Goal: Use online tool/utility: Use online tool/utility

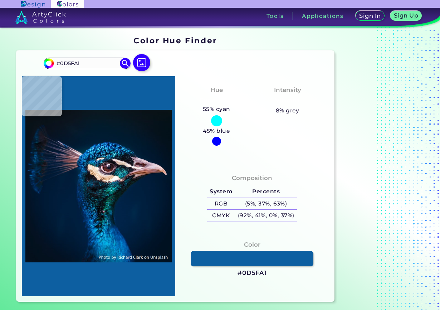
type input "#2e97d0"
type input "#2E97D0"
type input "#0e78bc"
type input "#0E78BC"
type input "#0f74b1"
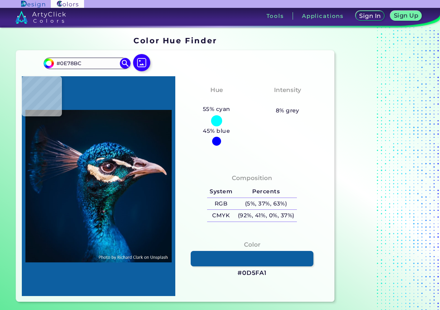
type input "#0F74B1"
type input "#1873b1"
type input "#1873B1"
type input "#014384"
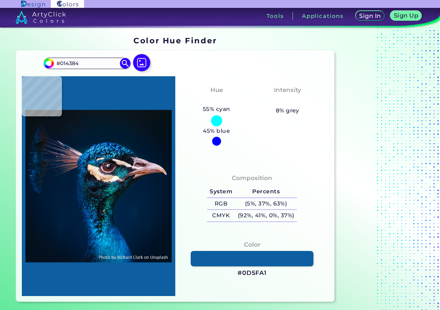
type input "#145c99"
type input "#145C99"
type input "#043e7a"
type input "#043E7A"
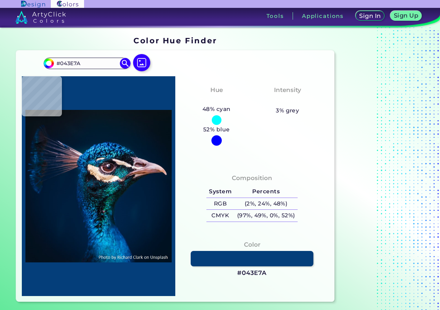
type input "#094e82"
type input "#094E82"
type input "#003a6b"
type input "#003A6B"
type input "#00487e"
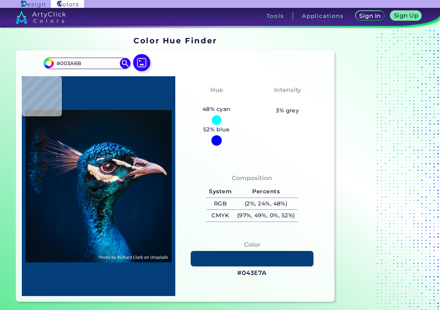
type input "#00487E"
type input "#0d65a4"
type input "#0D65A4"
type input "#0063a5"
type input "#0063A5"
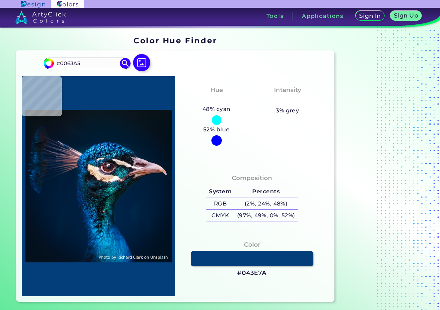
type input "#0766aa"
type input "#0766AA"
type input "#005ca2"
type input "#005CA2"
type input "#00539e"
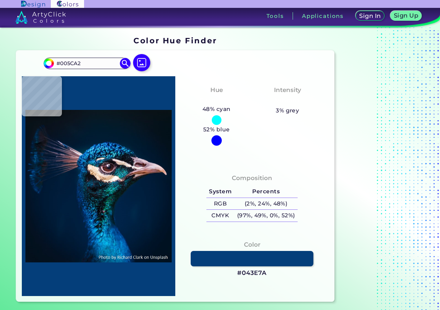
type input "#00539E"
type input "#0162b0"
type input "#0162B0"
type input "#026bbd"
type input "#026BBD"
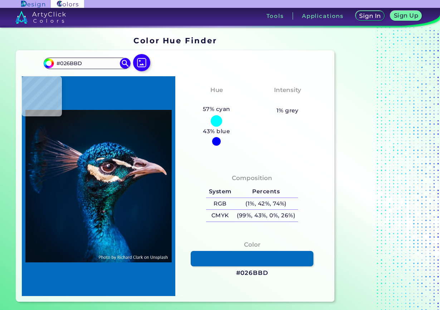
type input "#0258aa"
type input "#0258AA"
type input "#034c8f"
type input "#034C8F"
type input "#024372"
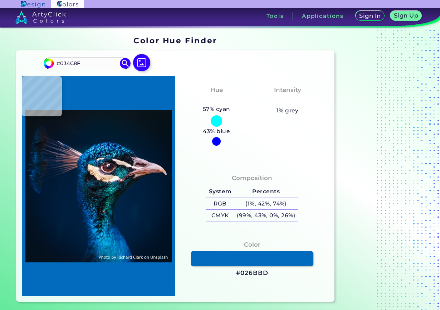
type input "#024372"
type input "#003753"
type input "#03374b"
type input "#03374B"
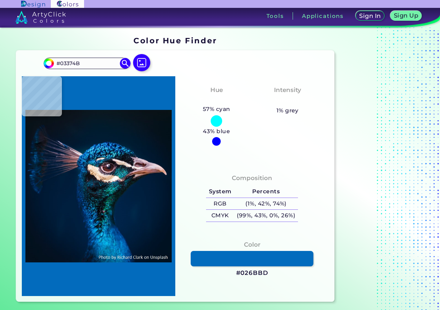
type input "#023949"
type input "#003b4d"
type input "#003B4D"
type input "#023c4a"
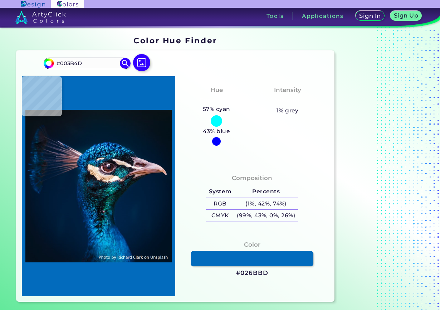
type input "#023C4A"
type input "#063c46"
type input "#063C46"
type input "#013748"
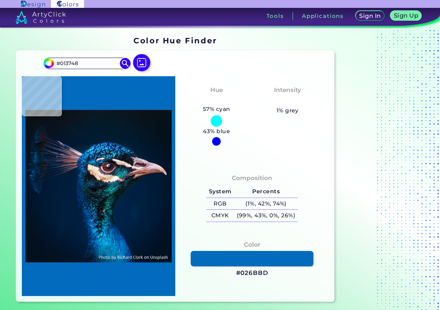
type input "#02364c"
type input "#02364C"
type input "#02354a"
type input "#02354A"
type input "#033047"
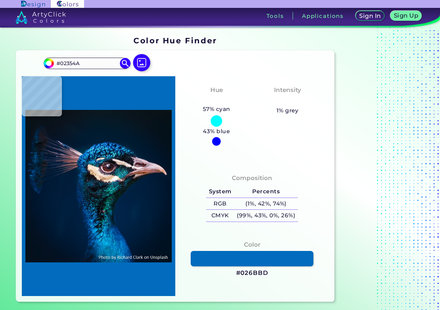
type input "#033047"
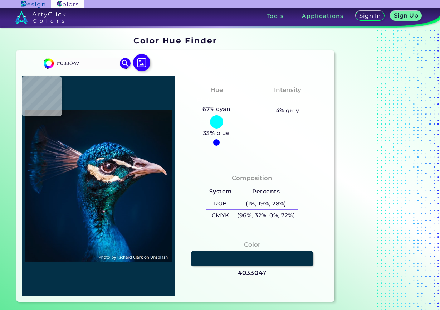
type input "#052f44"
type input "#052F44"
type input "#002a41"
type input "#002A41"
type input "#002a40"
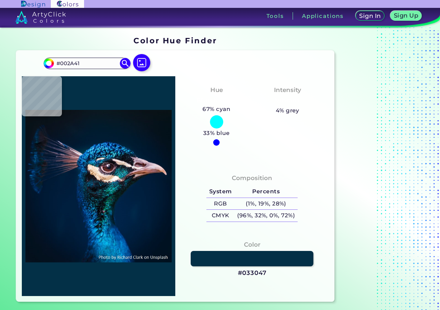
type input "#002A40"
type input "#00283e"
type input "#00283E"
type input "#00263d"
type input "#00263D"
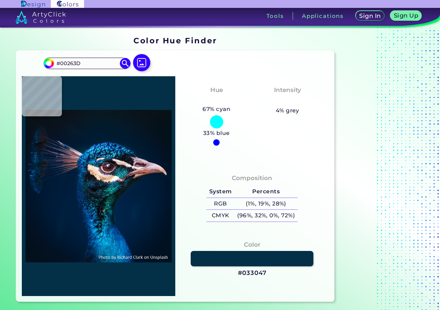
type input "#00243c"
type input "#00243C"
type input "#002339"
type input "#002037"
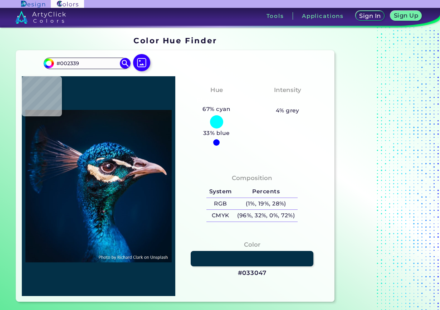
type input "#002037"
type input "#001e36"
type input "#001E36"
type input "#011c37"
type input "#011C37"
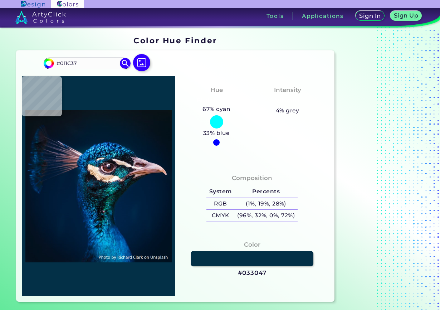
type input "#001c34"
type input "#001C34"
type input "#011b32"
type input "#011B32"
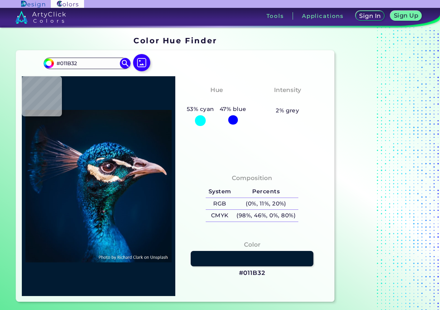
type input "#001a31"
type input "#001A31"
type input "#001830"
type input "#011931"
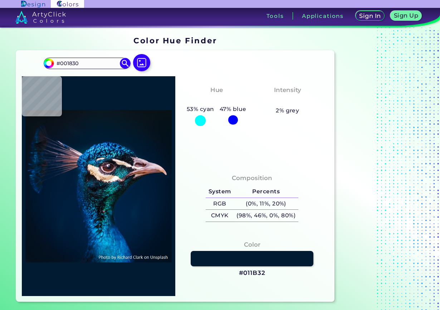
type input "#011931"
type input "#011a30"
type input "#011A30"
type input "#00192f"
type input "#00192F"
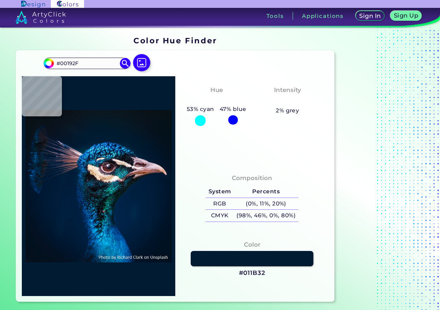
type input "#001b30"
type input "#001B30"
type input "#001b2f"
type input "#001B2F"
type input "#011c2f"
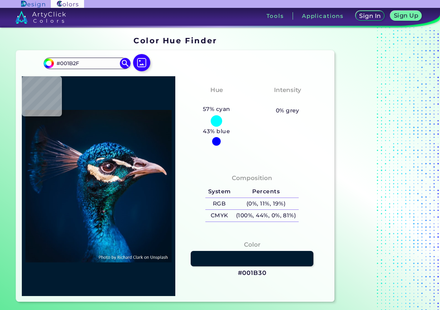
type input "#011C2F"
type input "#001b2e"
type input "#001B2E"
type input "#001b30"
type input "#001B30"
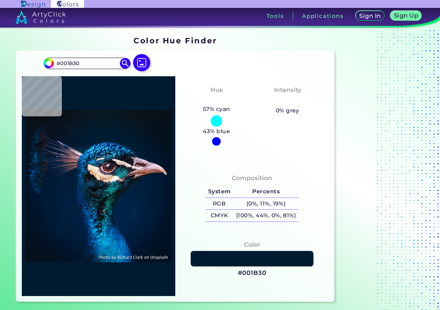
type input "#001a31"
type input "#001A31"
type input "#001c33"
type input "#001C33"
type input "#001c36"
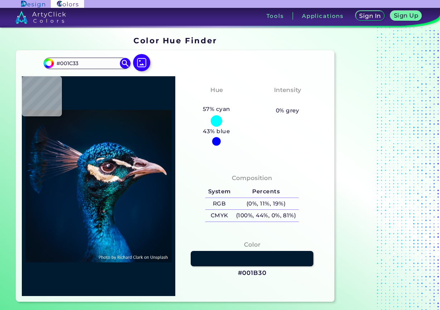
type input "#001C36"
type input "#001d35"
type input "#001D35"
type input "#002039"
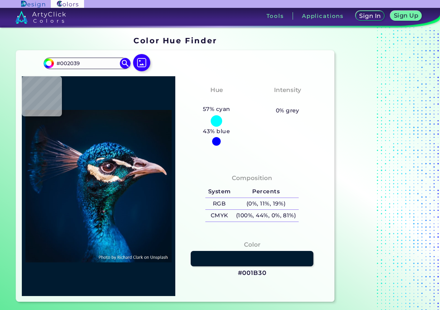
type input "#00223b"
type input "#00223B"
type input "#00243c"
type input "#00243C"
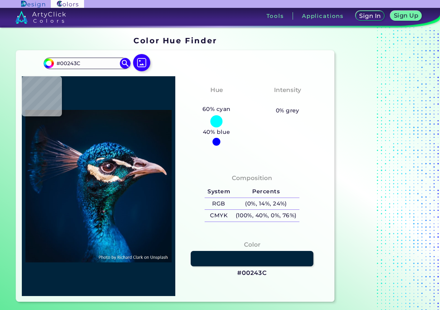
type input "#00263d"
type input "#00263D"
type input "#00283e"
type input "#00283E"
type input "#002a40"
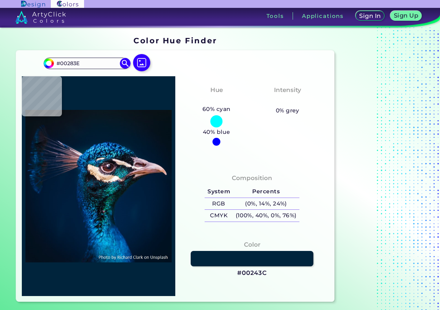
type input "#002A40"
type input "#032d40"
type input "#032D40"
type input "#032e45"
type input "#032E45"
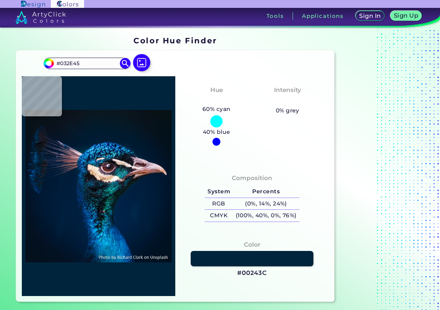
type input "#003743"
type input "#003753"
type input "#034c8f"
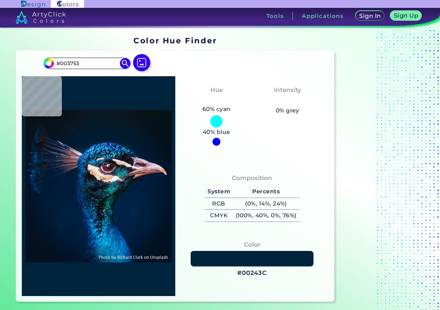
type input "#034C8F"
type input "#0c8be3"
type input "#0C8BE3"
type input "#159ae3"
type input "#159AE3"
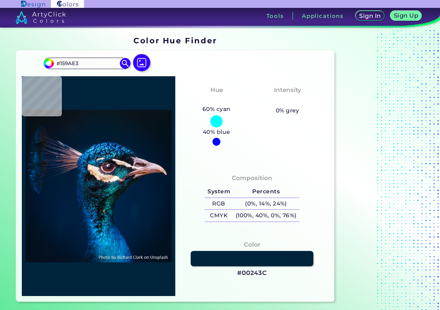
type input "#0473bb"
type input "#0473BB"
type input "#13b1eb"
type input "#13B1EB"
type input "#004c90"
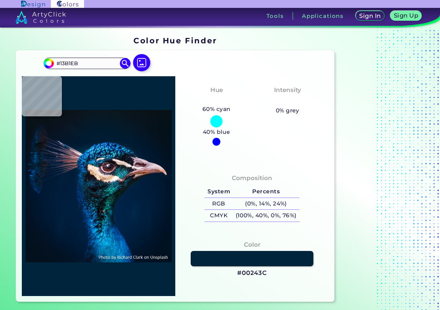
type input "#004C90"
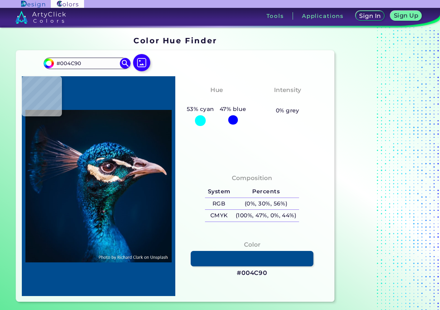
type input "#02224b"
type input "#02224B"
type input "#021329"
type input "#317d9c"
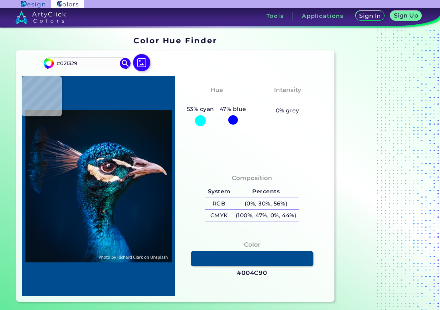
type input "#317D9C"
type input "#074d77"
type input "#074D77"
type input "#003361"
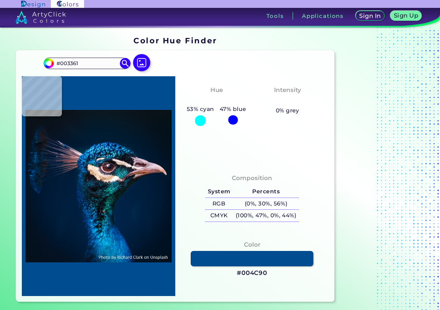
type input "#0a5f87"
type input "#0A5F87"
type input "#004a91"
type input "#004A91"
type input "#1192d5"
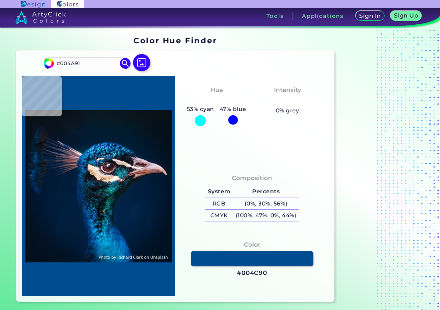
type input "#1192D5"
type input "#108bb9"
type input "#108BB9"
type input "#027faf"
type input "#027FAF"
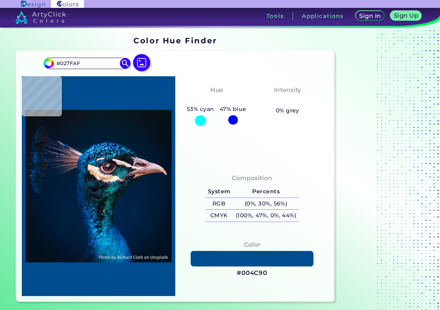
type input "#1f7a96"
type input "#1F7A96"
type input "#065067"
type input "#08555f"
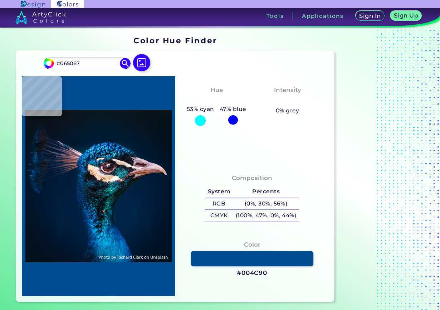
type input "#08555F"
type input "#f4e4dd"
type input "#F4E4DD"
type input "#f8e7df"
type input "#F8E7DF"
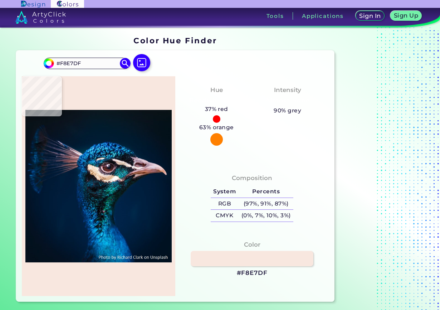
type input "#f5e1d5"
type input "#F5E1D5"
type input "#f8e0cb"
type input "#F8E0CB"
type input "#e4ceba"
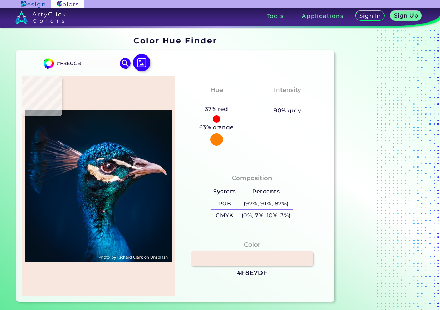
type input "#E4CEBA"
type input "#f4dec8"
type input "#F4DEC8"
type input "#f0ddc5"
type input "#F0DDC5"
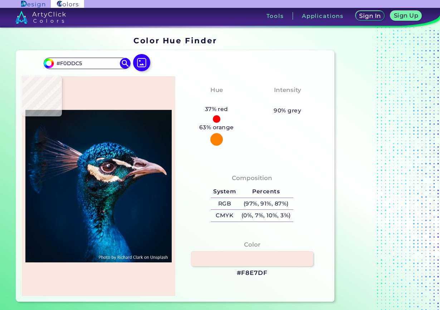
type input "#ffede0"
type input "#FFEDE0"
type input "#fae3ce"
type input "#FAE3CE"
type input "#f6ddcb"
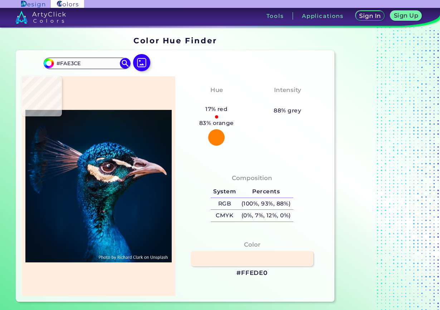
type input "#F6DDCB"
type input "#f6dbc5"
type input "#F6DBC5"
type input "#f8ddc8"
type input "#F8DDC8"
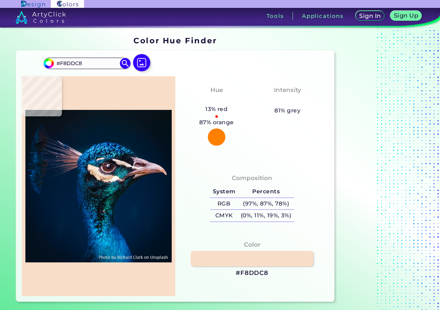
type input "#eed9c2"
type input "#EED9C2"
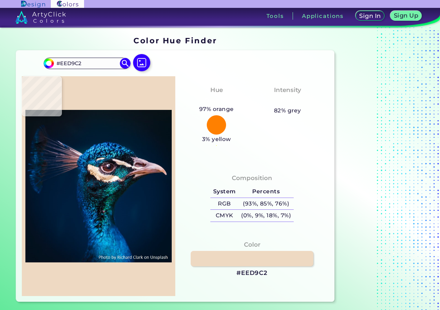
type input "#fbead9"
type input "#FBEAD9"
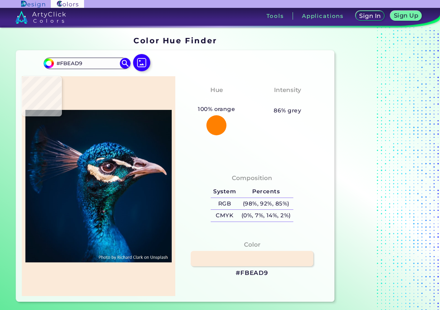
type input "#fbebd7"
type input "#FBEBD7"
